Goal: Obtain resource: Download file/media

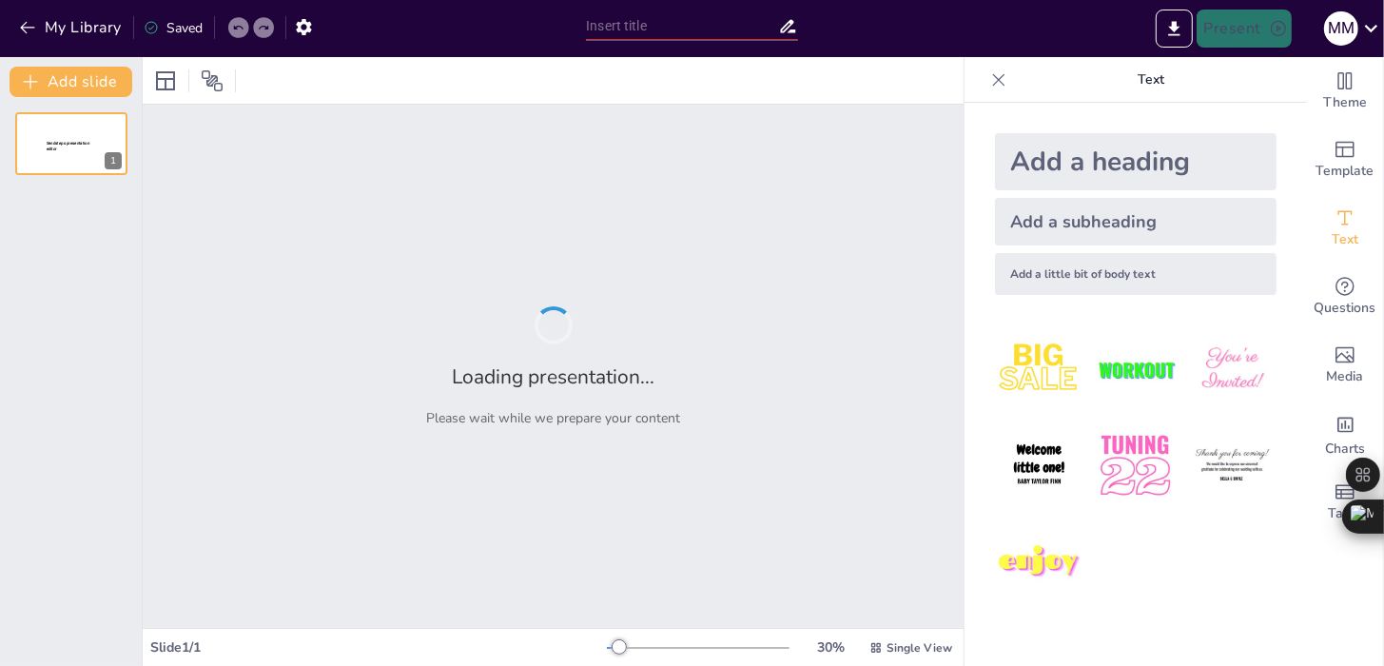
type input "Enhancing Automotive Safety and Efficiency Through GPS Applications"
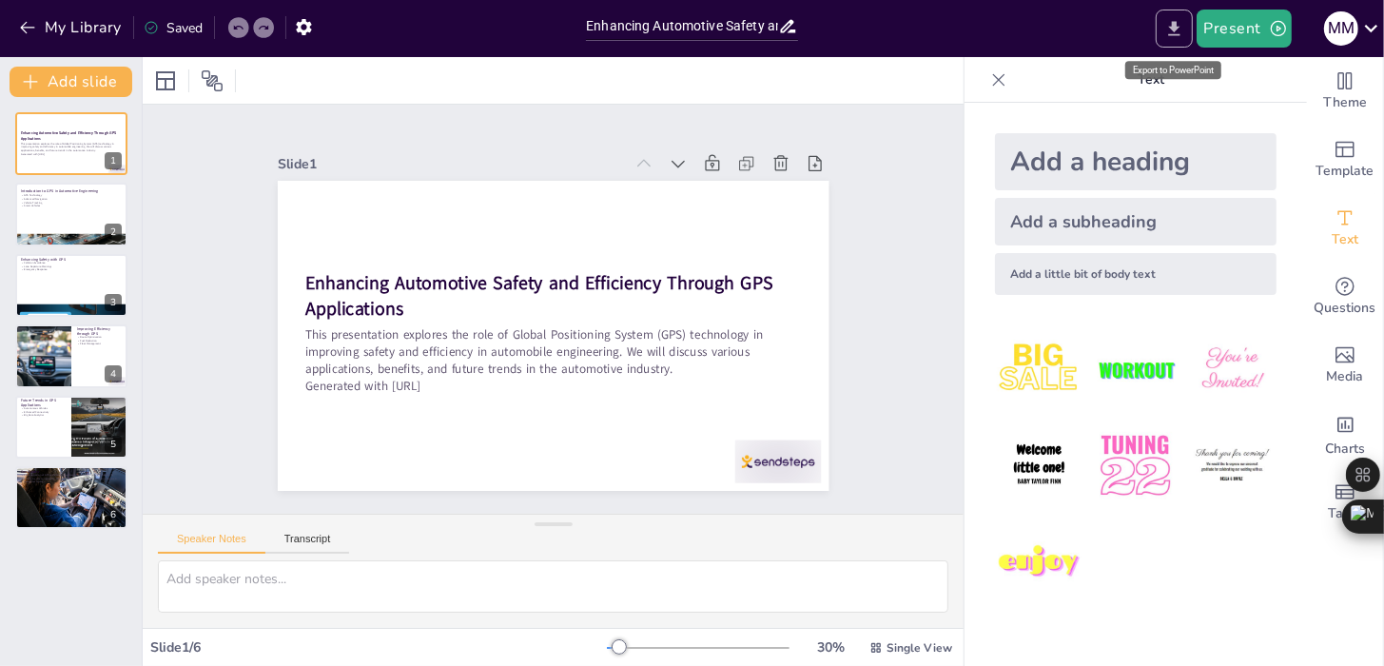
click at [1184, 26] on icon "Export to PowerPoint" at bounding box center [1174, 29] width 20 height 20
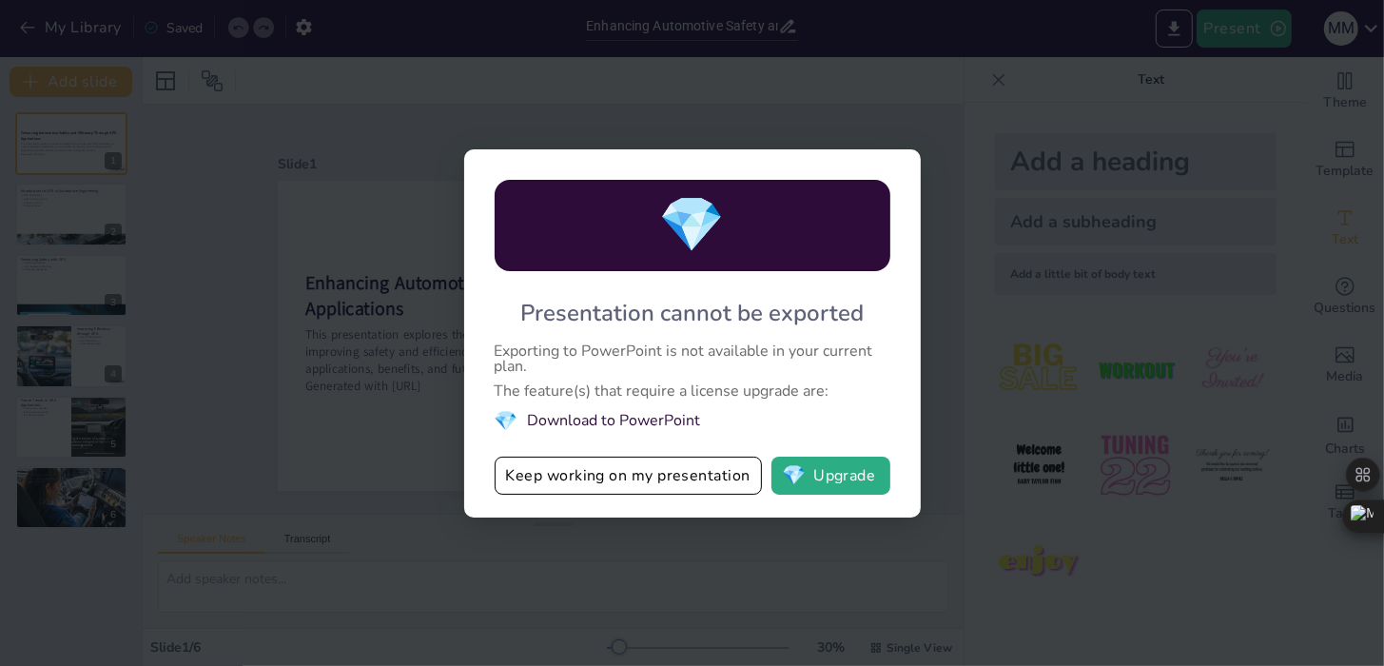
click at [611, 422] on li "💎 Download to PowerPoint" at bounding box center [693, 421] width 396 height 26
click at [517, 420] on span "💎" at bounding box center [507, 421] width 24 height 26
click at [559, 489] on button "Keep working on my presentation" at bounding box center [628, 476] width 267 height 38
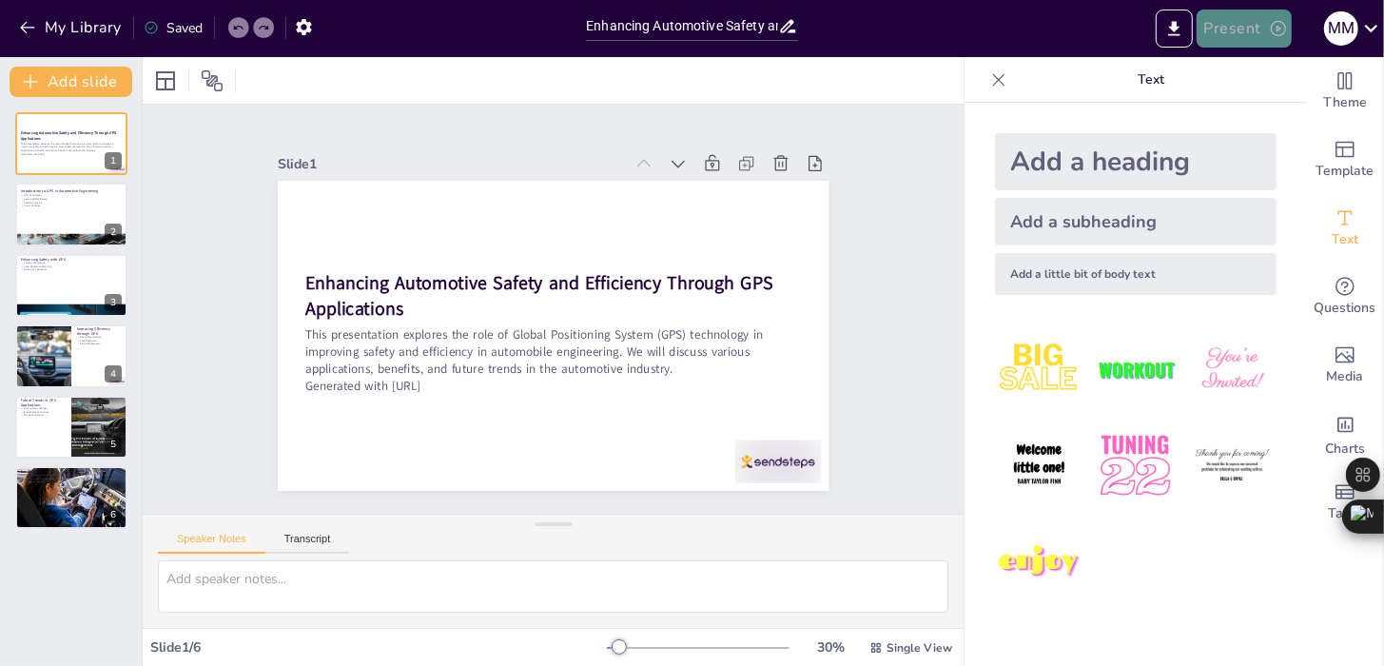
click at [1275, 27] on icon "button" at bounding box center [1278, 28] width 19 height 19
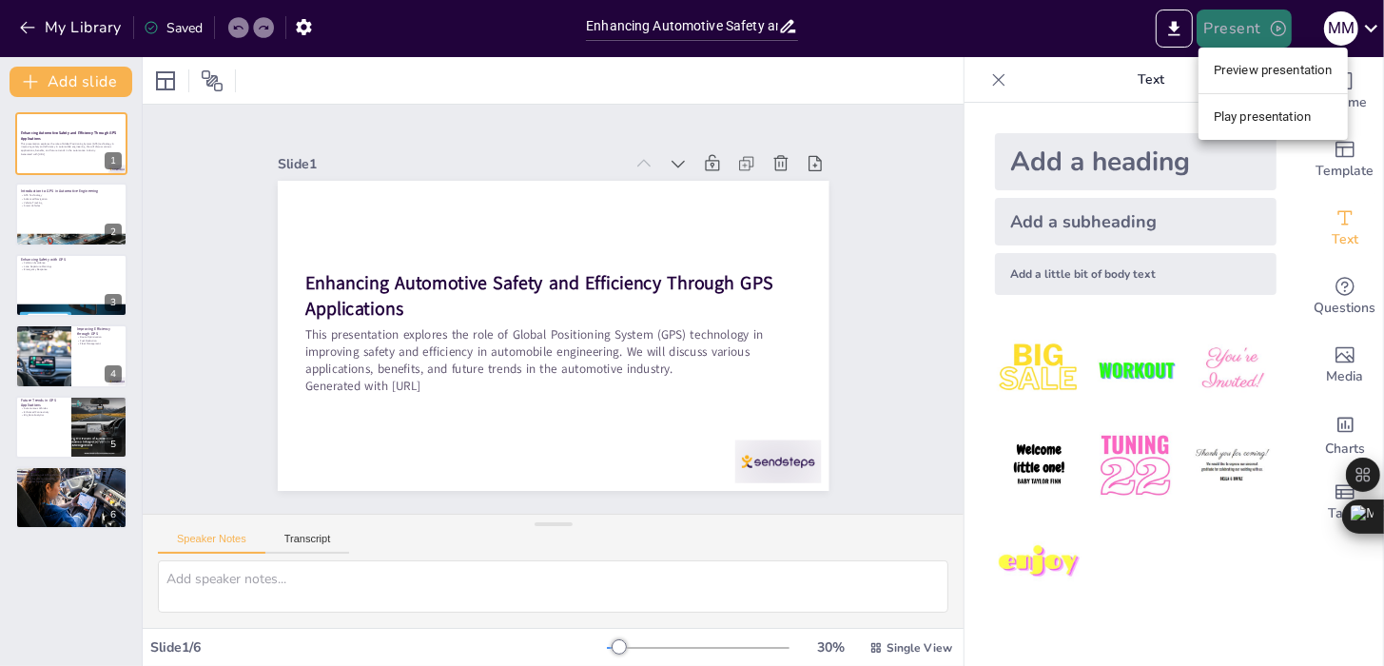
click at [1275, 27] on div at bounding box center [692, 333] width 1384 height 666
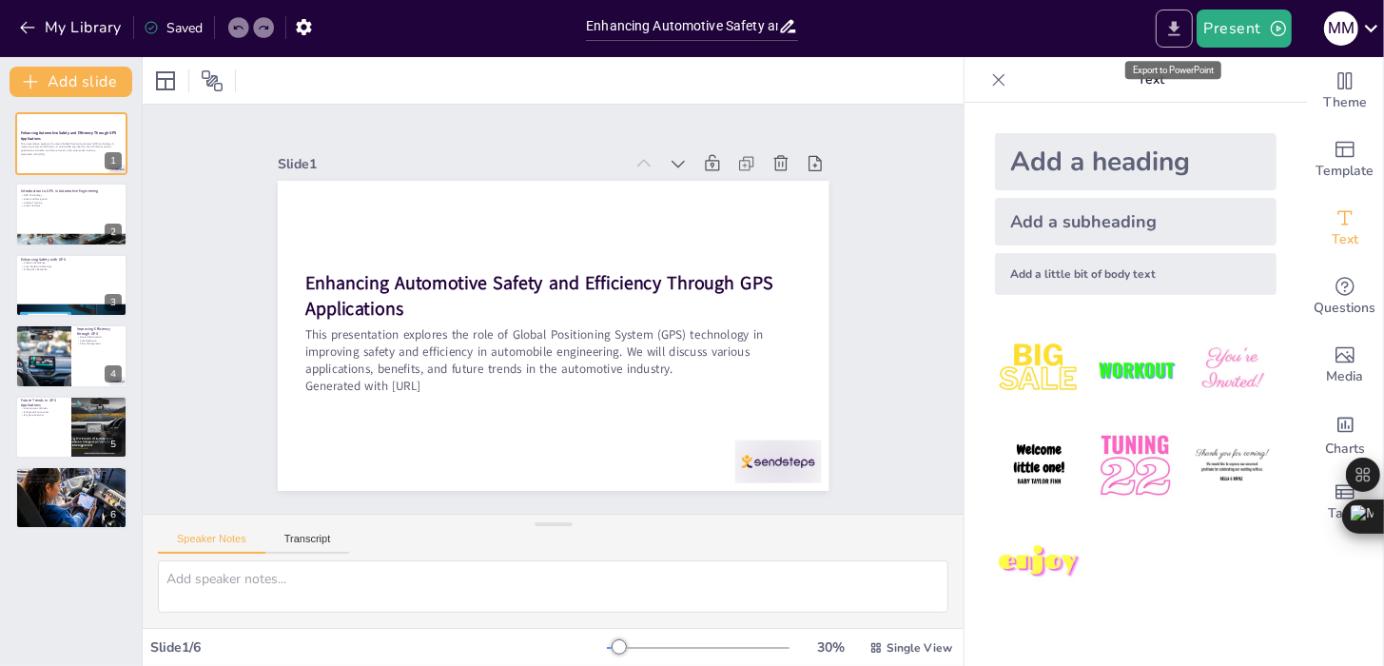
click at [1164, 29] on button "Export to PowerPoint" at bounding box center [1174, 29] width 37 height 38
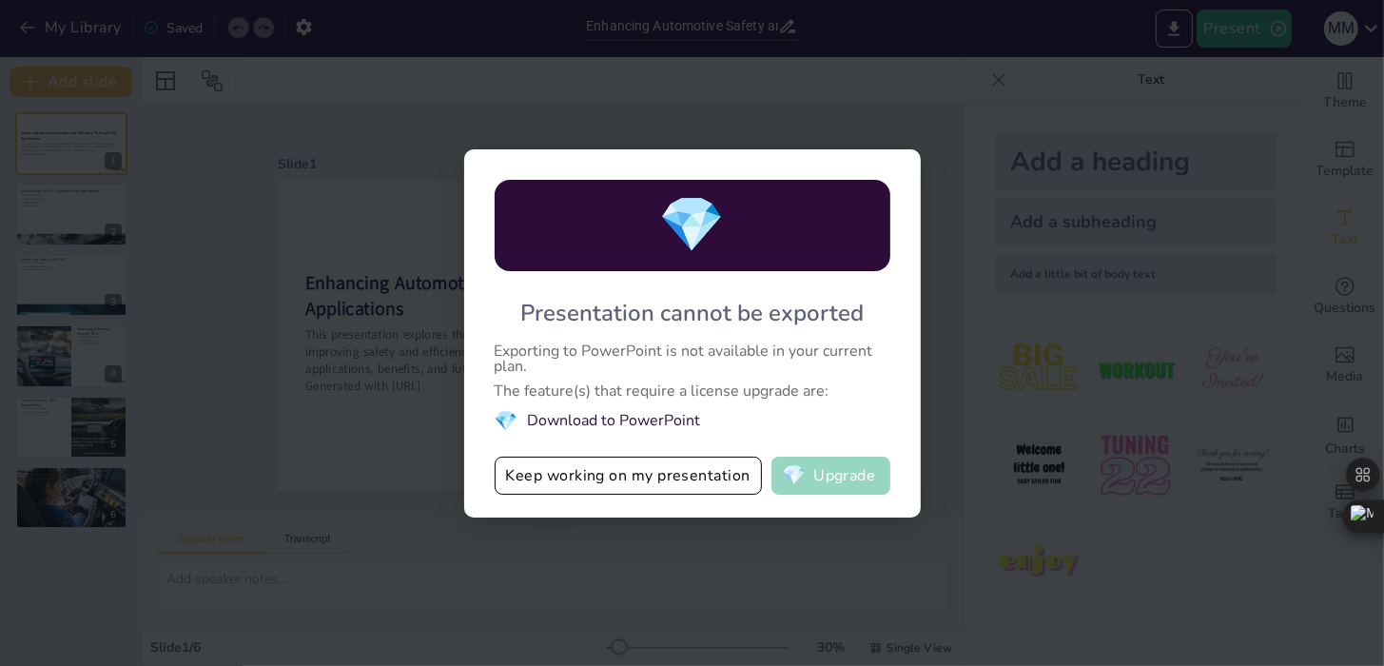
click at [861, 460] on button "💎 Upgrade" at bounding box center [831, 476] width 119 height 38
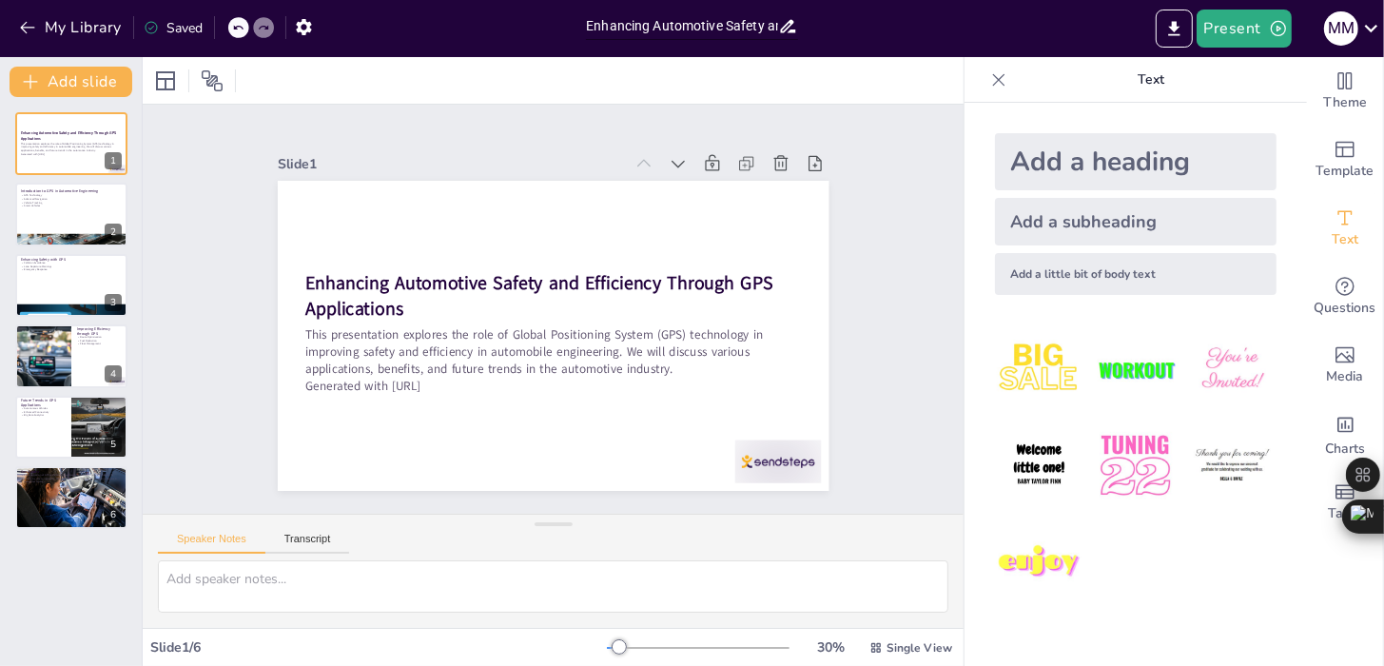
click at [767, 20] on input "Enhancing Automotive Safety and Efficiency Through GPS Applications" at bounding box center [682, 26] width 192 height 28
click at [1372, 19] on icon at bounding box center [1372, 28] width 26 height 26
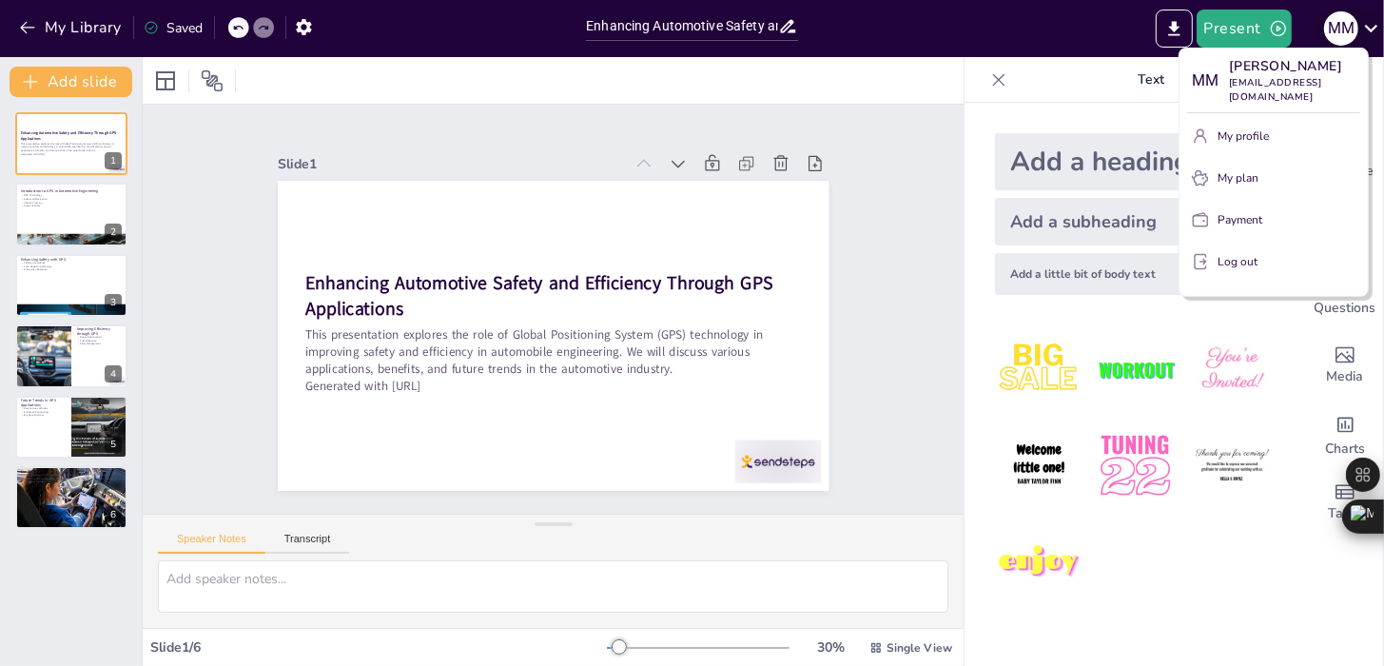
click at [1372, 19] on div at bounding box center [692, 333] width 1384 height 666
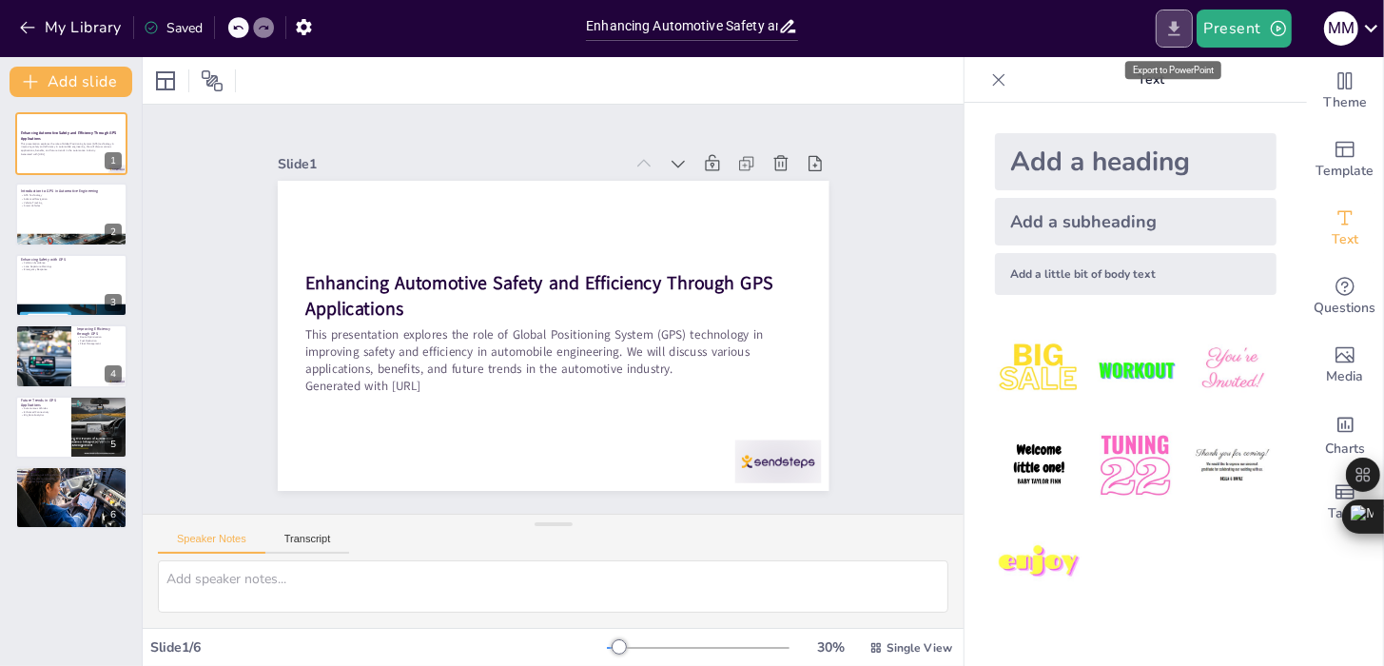
click at [1167, 39] on button "Export to PowerPoint" at bounding box center [1174, 29] width 37 height 38
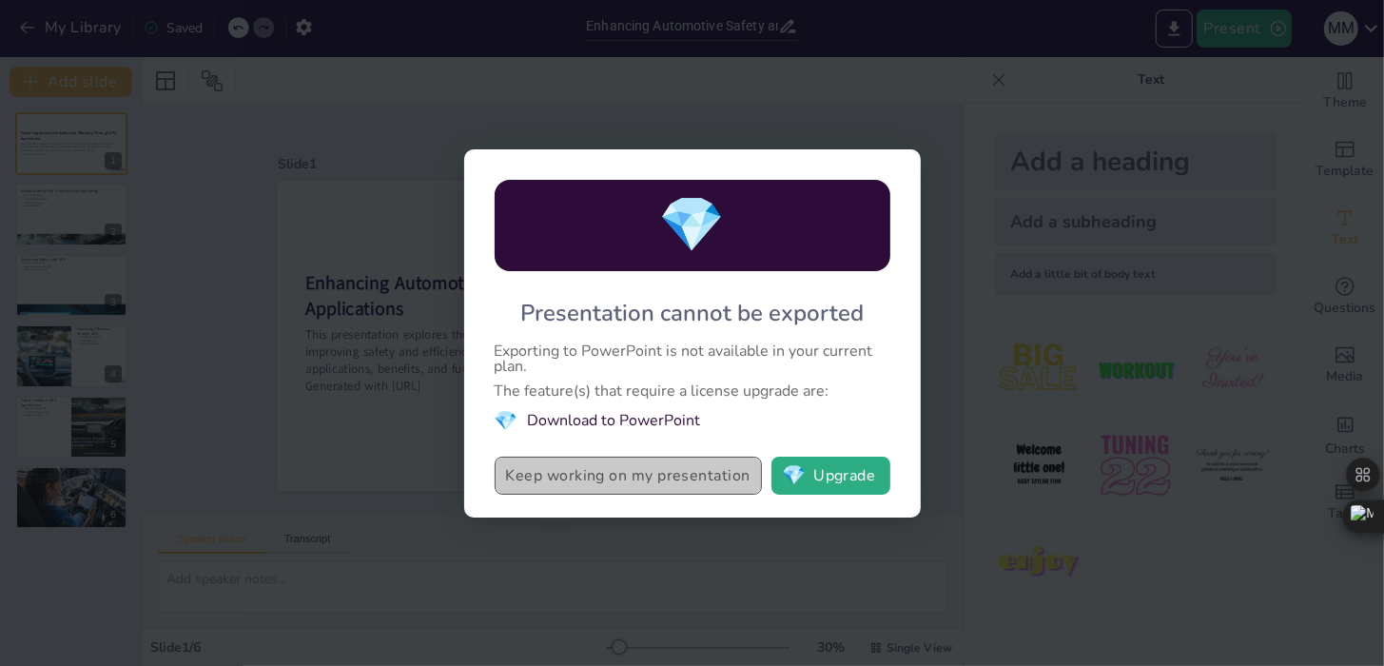
click at [667, 481] on button "Keep working on my presentation" at bounding box center [628, 476] width 267 height 38
